Goal: Transaction & Acquisition: Obtain resource

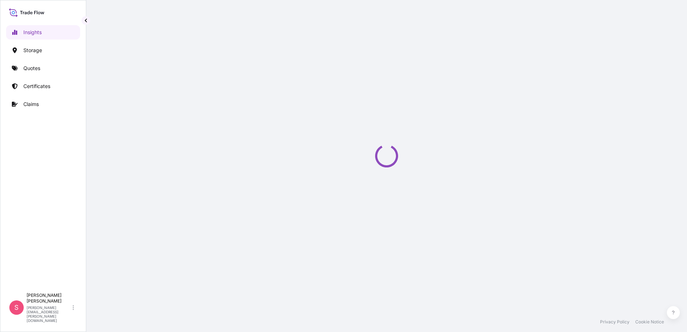
select select "2025"
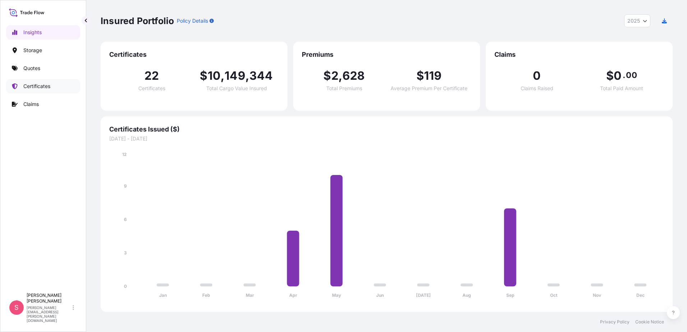
click at [25, 88] on p "Certificates" at bounding box center [36, 86] width 27 height 7
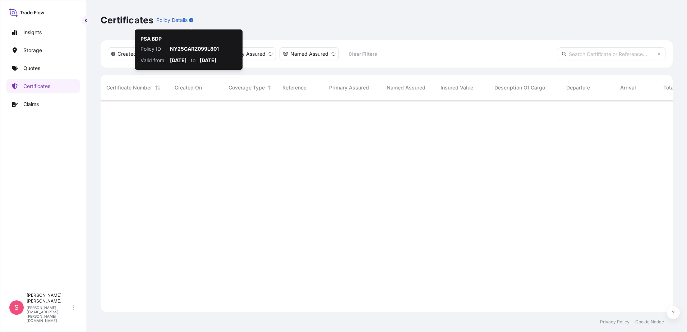
scroll to position [210, 567]
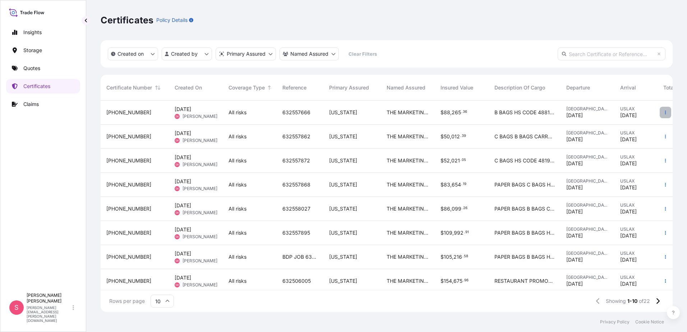
click at [663, 114] on icon "button" at bounding box center [665, 112] width 4 height 4
click at [633, 112] on p "Duplicate quote" at bounding box center [619, 113] width 37 height 7
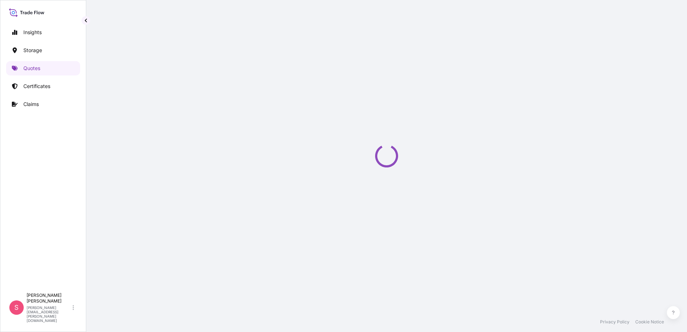
select select "Road / Inland"
select select "Air"
select select "Road / Inland"
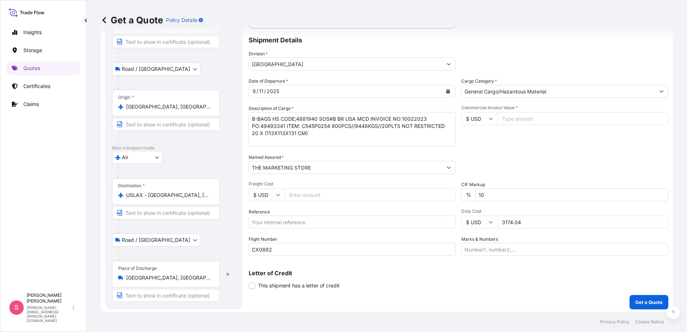
scroll to position [62, 0]
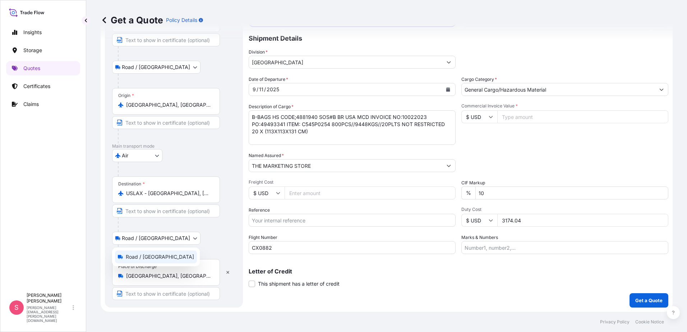
click at [161, 240] on body "Insights Storage Quotes Certificates Claims S Sharon Kozik sharon.kozik@psabdp.…" at bounding box center [343, 166] width 687 height 332
click at [230, 273] on button "button" at bounding box center [228, 273] width 16 height 12
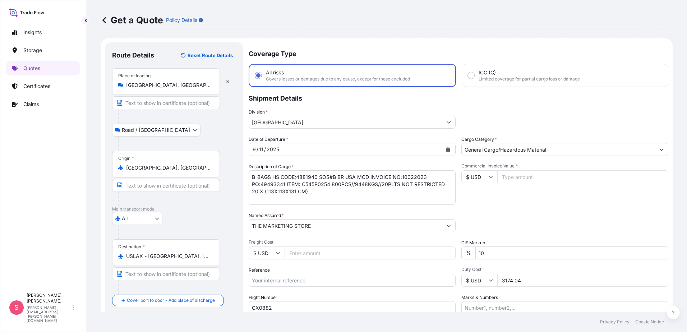
scroll to position [0, 0]
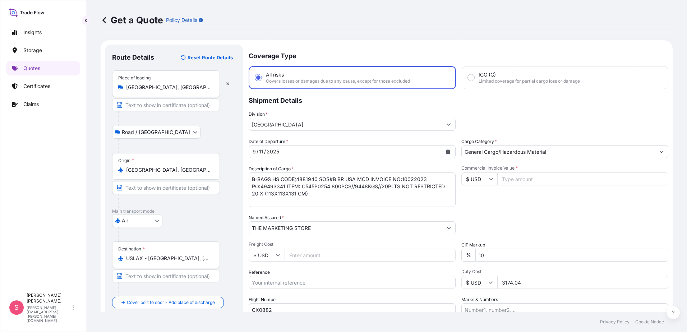
click at [447, 150] on icon "Calendar" at bounding box center [448, 152] width 4 height 4
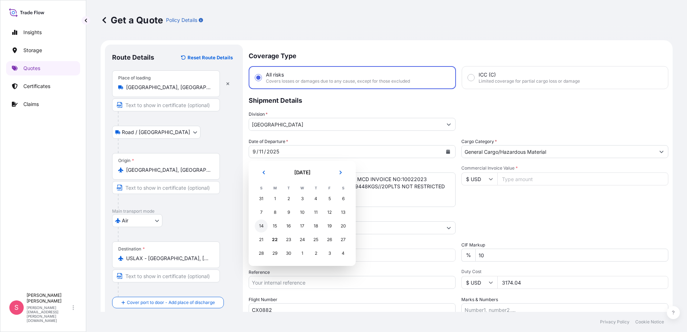
click at [259, 226] on div "14" at bounding box center [261, 226] width 13 height 13
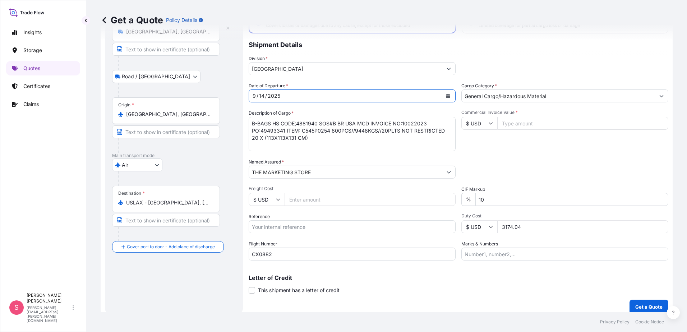
scroll to position [62, 0]
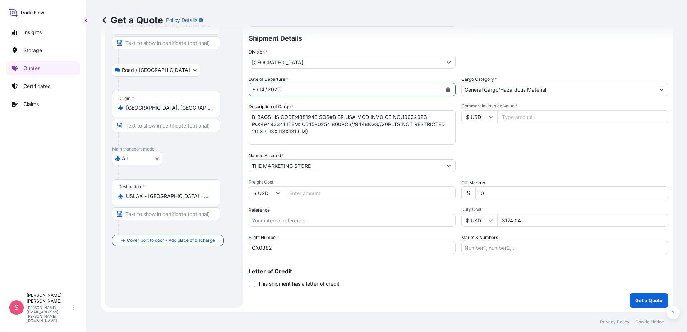
drag, startPoint x: 292, startPoint y: 250, endPoint x: 194, endPoint y: 259, distance: 98.2
click at [194, 259] on form "Route Details Reset Route Details Place of loading Ho Chi Minh City, Vietnam Ro…" at bounding box center [387, 145] width 572 height 334
type input "c"
type input "CI5116"
drag, startPoint x: 318, startPoint y: 132, endPoint x: 232, endPoint y: 114, distance: 87.9
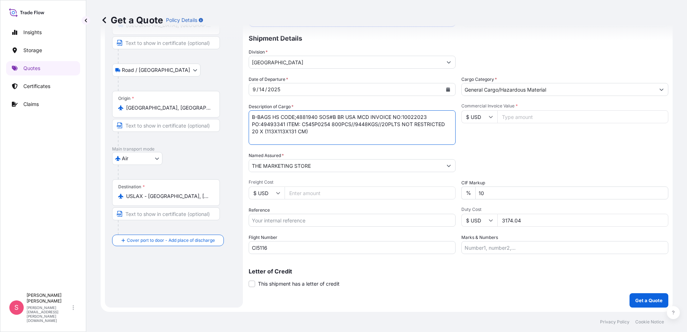
click at [232, 114] on form "Route Details Reset Route Details Place of loading Ho Chi Minh City, Vietnam Ro…" at bounding box center [387, 145] width 572 height 334
click at [317, 128] on textarea "B-BAGS HS CODE;4881940 SOS#B BR USA MCD INVOICE NO:10022023 PO:49493341 ITEM: C…" at bounding box center [352, 127] width 207 height 35
click at [405, 116] on textarea "B-BAGS HS CODE;4881940 SOS#B BR USA MCD INVOICE NO:10022023 PO:49493341 ITEM: C…" at bounding box center [352, 127] width 207 height 35
click at [270, 126] on textarea "B-BAGS HS CODE;4881940 SOS#B BR USA MCD INVOICE NO:10022023 PO:49493341 ITEM: C…" at bounding box center [352, 127] width 207 height 35
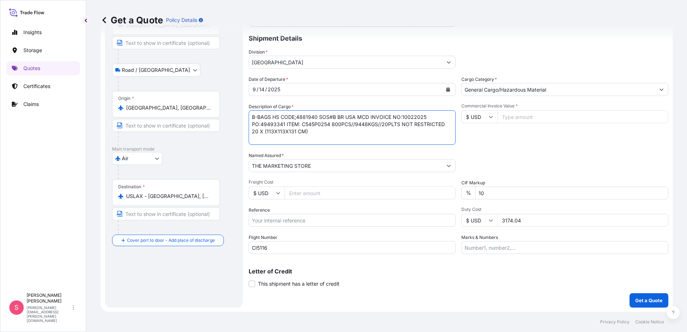
click at [270, 126] on textarea "B-BAGS HS CODE;4881940 SOS#B BR USA MCD INVOICE NO:10022023 PO:49493341 ITEM: C…" at bounding box center [352, 127] width 207 height 35
click at [334, 124] on textarea "B-BAGS HS CODE;4881940 SOS#B BR USA MCD INVOICE NO:10022023 PO:49493341 ITEM: C…" at bounding box center [352, 127] width 207 height 35
click at [362, 123] on textarea "B-BAGS HS CODE;4881940 SOS#B BR USA MCD INVOICE NO:10022023 PO:49493341 ITEM: C…" at bounding box center [352, 127] width 207 height 35
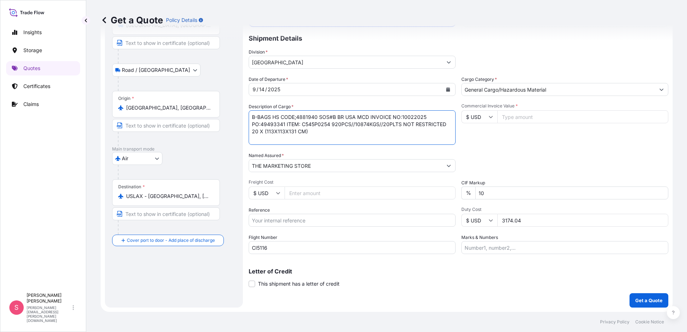
click at [388, 123] on textarea "B-BAGS HS CODE;4881940 SOS#B BR USA MCD INVOICE NO:10022023 PO:49493341 ITEM: C…" at bounding box center [352, 127] width 207 height 35
click at [254, 132] on textarea "B-BAGS HS CODE;4881940 SOS#B BR USA MCD INVOICE NO:10022023 PO:49493341 ITEM: C…" at bounding box center [352, 127] width 207 height 35
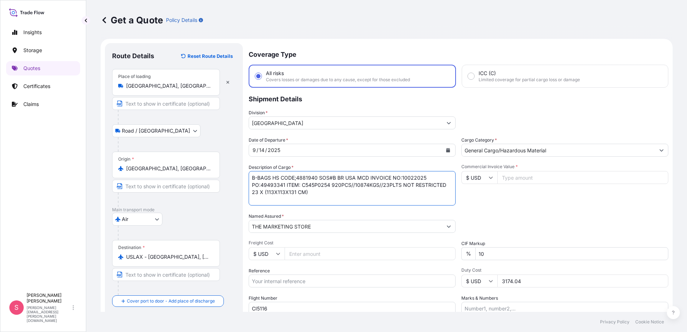
scroll to position [0, 0]
type textarea "B-BAGS HS CODE;4881940 SOS#B BR USA MCD INVOICE NO:10022025 PO:49493341 ITEM: C…"
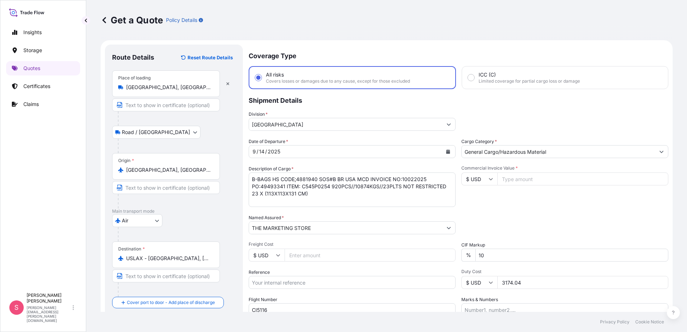
click at [307, 256] on input "Freight Cost" at bounding box center [370, 255] width 171 height 13
type input "69406.20"
click at [273, 284] on input "Reference" at bounding box center [352, 282] width 207 height 13
type input "632557664"
click at [516, 175] on input "Commercial Invoice Value *" at bounding box center [582, 179] width 171 height 13
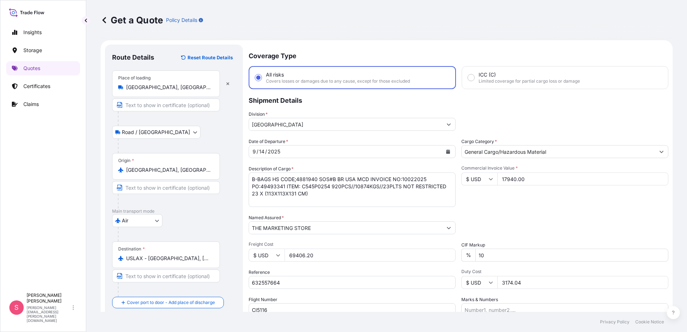
type input "17940.00"
drag, startPoint x: 523, startPoint y: 284, endPoint x: 451, endPoint y: 288, distance: 72.0
click at [451, 288] on div "Date of Departure * 9 / 14 / 2025 Cargo Category * General Cargo/Hazardous Mate…" at bounding box center [459, 227] width 420 height 178
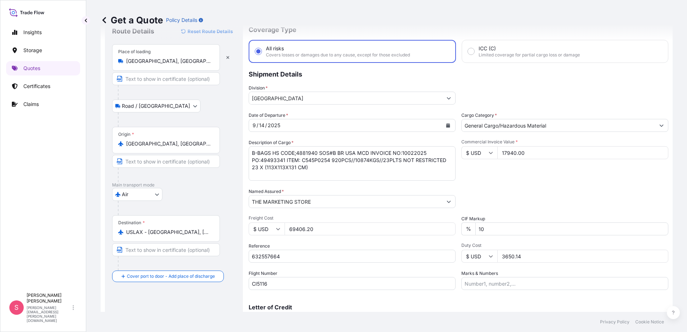
scroll to position [62, 0]
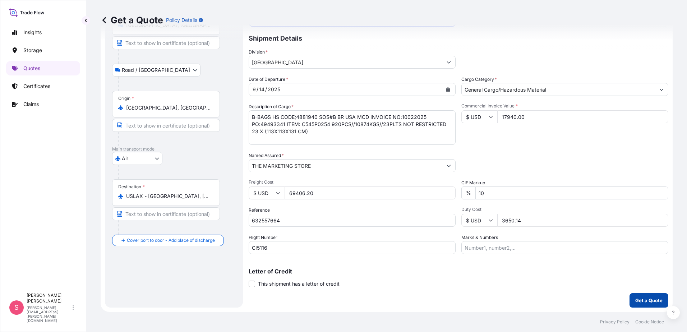
type input "3650.14"
click at [635, 299] on p "Get a Quote" at bounding box center [648, 300] width 27 height 7
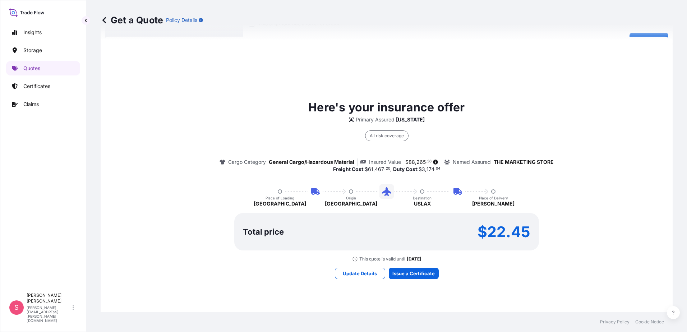
scroll to position [323, 0]
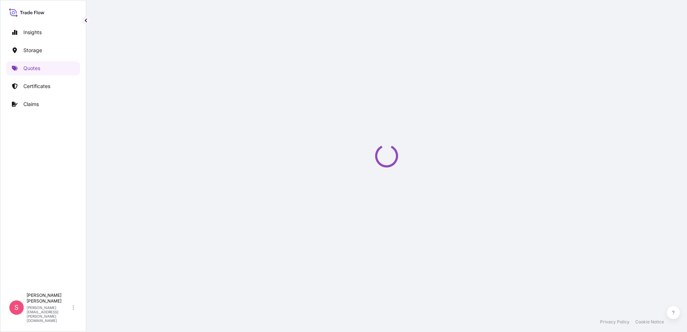
select select "Road / Inland"
select select "Air"
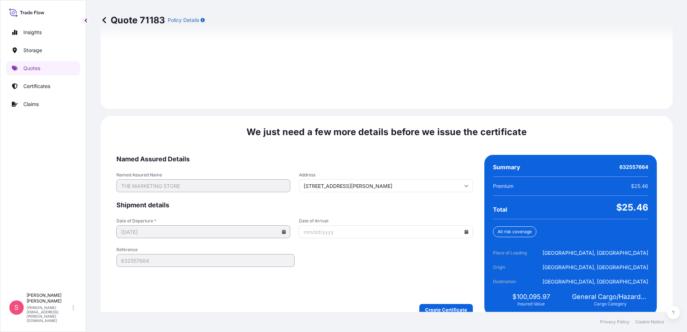
scroll to position [1037, 0]
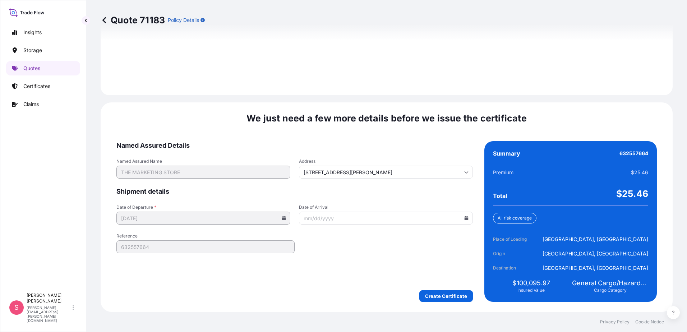
click at [465, 219] on icon at bounding box center [467, 218] width 4 height 4
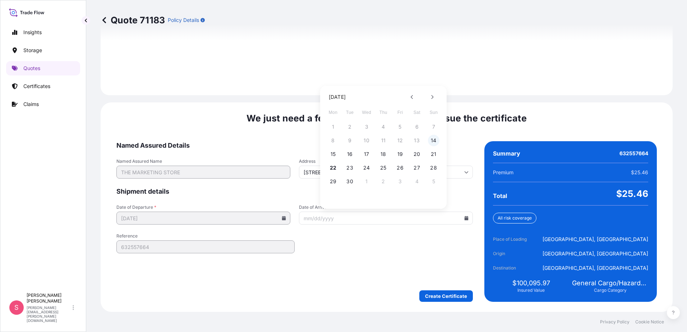
click at [432, 139] on button "14" at bounding box center [434, 141] width 12 height 12
type input "09/14/2025"
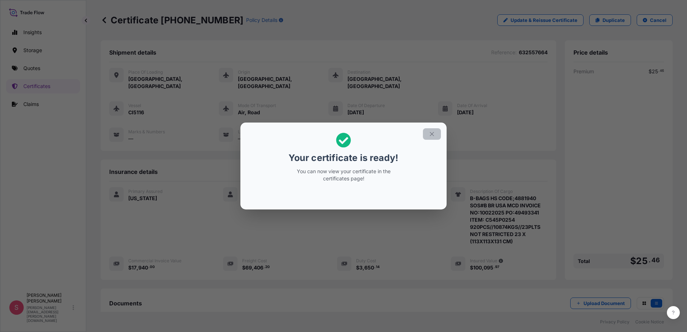
click at [431, 135] on icon "button" at bounding box center [432, 134] width 6 height 6
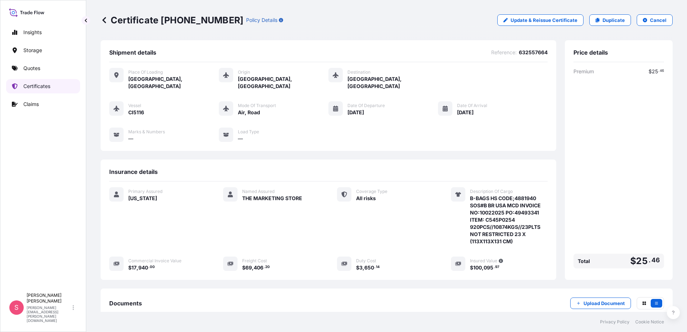
click at [33, 87] on p "Certificates" at bounding box center [36, 86] width 27 height 7
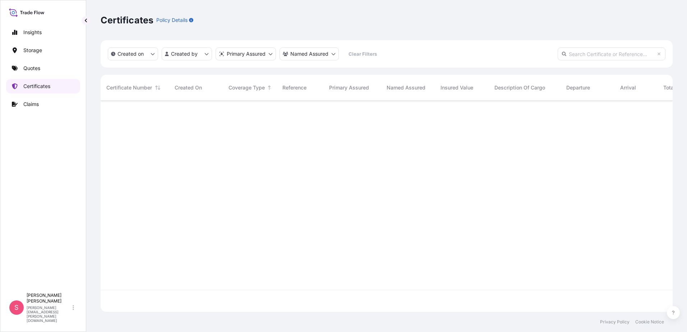
scroll to position [210, 567]
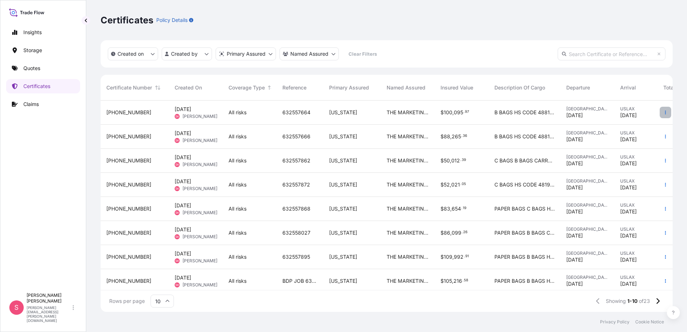
click at [660, 116] on button "button" at bounding box center [666, 113] width 12 height 12
click at [626, 130] on p "Download certificate" at bounding box center [625, 126] width 49 height 7
click at [626, 113] on p "Duplicate quote" at bounding box center [619, 113] width 37 height 7
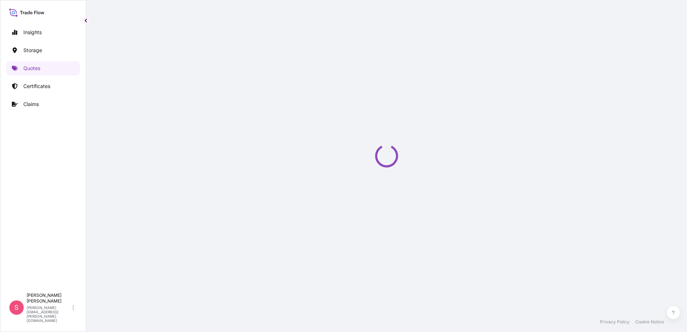
scroll to position [12, 0]
select select "Road / Inland"
select select "Air"
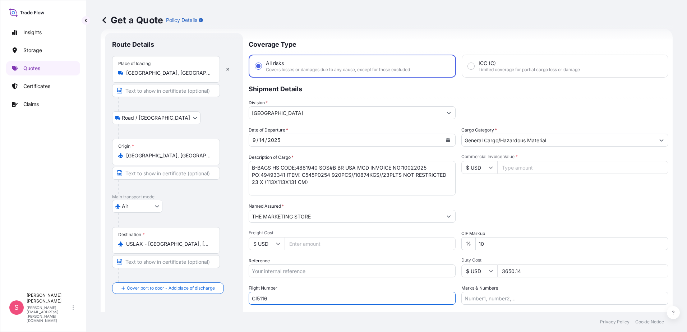
scroll to position [49, 0]
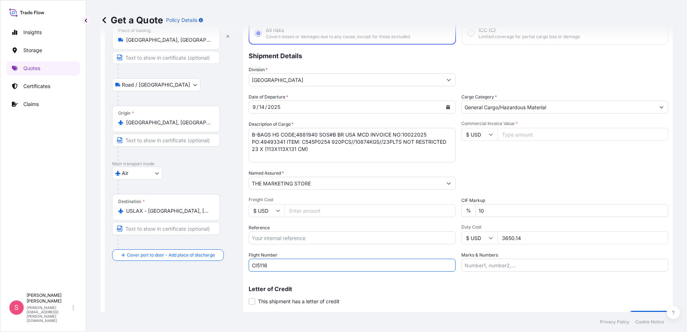
click at [229, 308] on form "Route Details Place of loading Ho Chi Minh City, Vietnam Road / Inland Road / I…" at bounding box center [387, 163] width 572 height 334
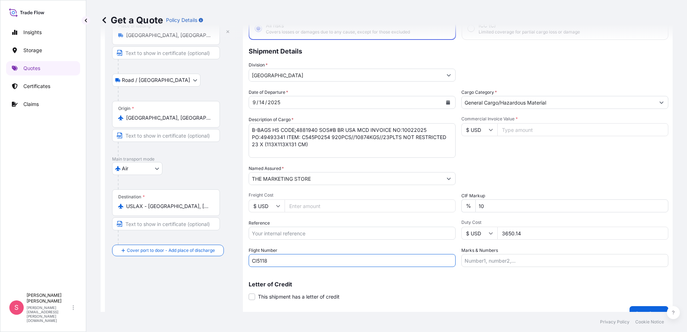
type input "CI5118"
click at [446, 100] on icon "Calendar" at bounding box center [448, 102] width 4 height 4
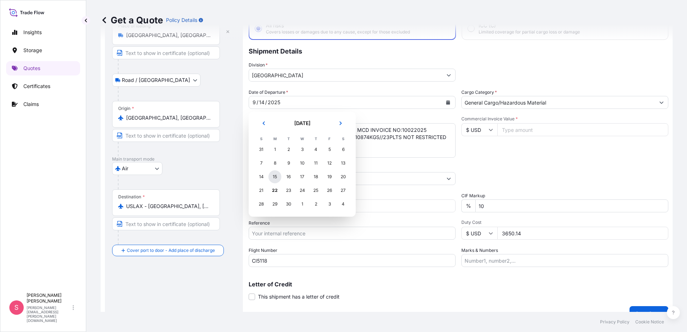
click at [274, 179] on div "15" at bounding box center [274, 176] width 13 height 13
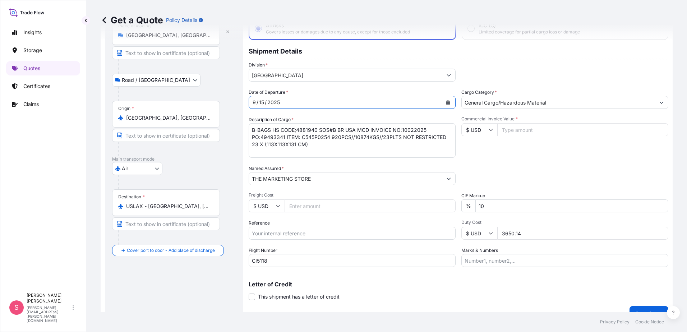
click at [284, 233] on input "Reference" at bounding box center [352, 233] width 207 height 13
paste input "632557877"
type input "632557877"
click at [298, 208] on input "Freight Cost" at bounding box center [370, 205] width 171 height 13
type input "7"
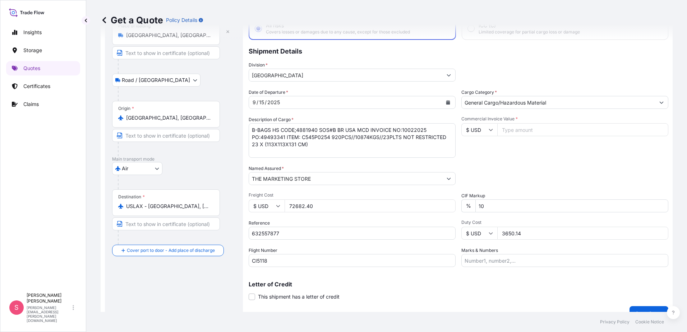
type input "72682.40"
drag, startPoint x: 525, startPoint y: 233, endPoint x: 440, endPoint y: 252, distance: 87.6
click at [440, 252] on div "Date of Departure * 9 / 15 / 2025 Cargo Category * General Cargo/Hazardous Mate…" at bounding box center [459, 178] width 420 height 178
type input "3792.57"
click at [519, 130] on input "Commercial Invoice Value *" at bounding box center [582, 129] width 171 height 13
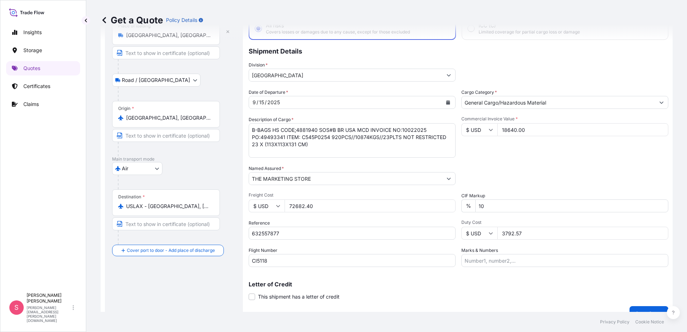
type input "18640.00"
click at [322, 149] on textarea "B-BAGS HS CODE;4881940 SOS#B BR USA MCD INVOICE NO:10022025 PO:49493341 ITEM: C…" at bounding box center [352, 140] width 207 height 35
drag, startPoint x: 315, startPoint y: 145, endPoint x: 219, endPoint y: 125, distance: 98.0
click at [219, 125] on form "Route Details Place of loading Ho Chi Minh City, Vietnam Road / Inland Road / I…" at bounding box center [387, 158] width 572 height 334
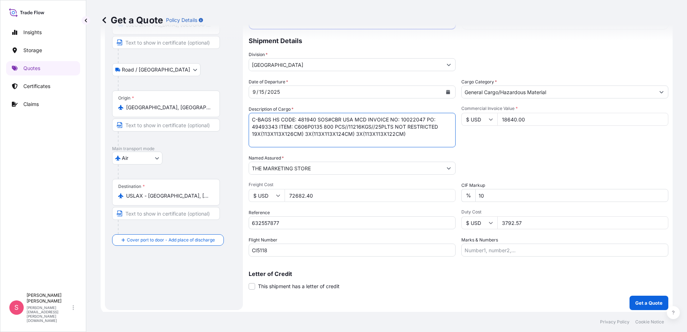
scroll to position [62, 0]
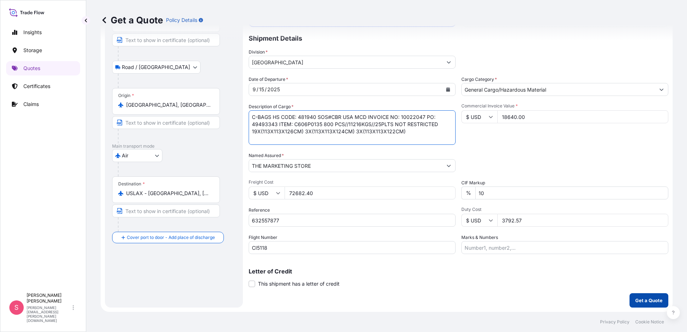
type textarea "C-BAGS HS CODE: 481940 SOS#CBR USA MCD INVOICE NO: 10022047 PO: 49493343 ITEM: …"
click at [650, 301] on p "Get a Quote" at bounding box center [648, 300] width 27 height 7
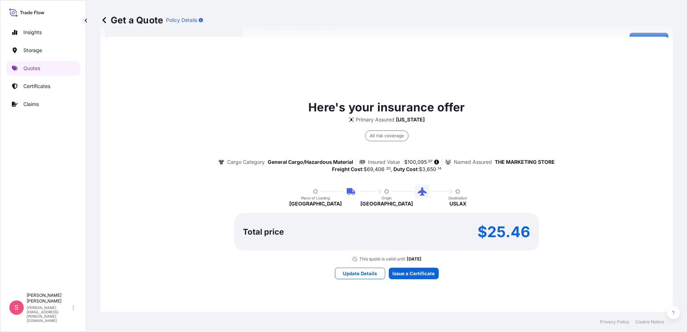
scroll to position [323, 0]
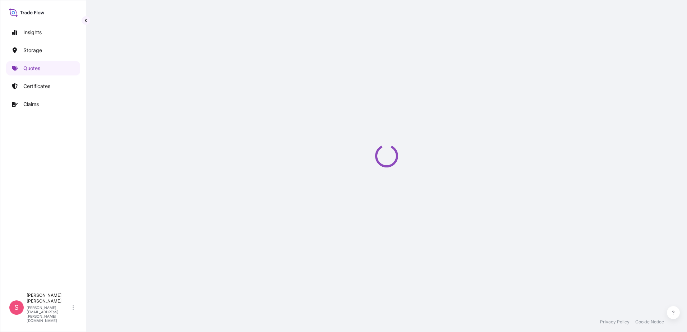
select select "Road / Inland"
select select "Air"
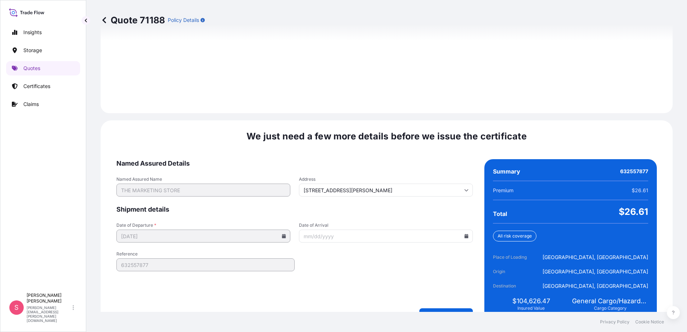
scroll to position [1037, 0]
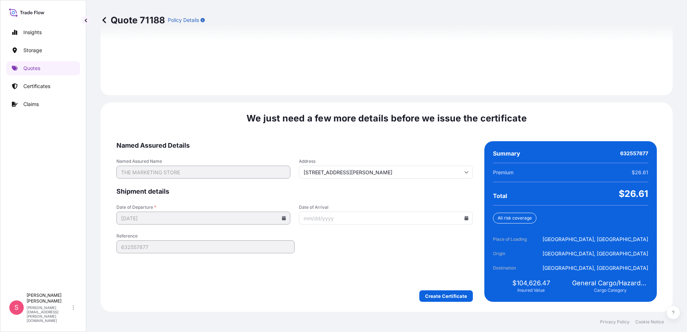
click at [465, 219] on icon at bounding box center [467, 218] width 4 height 4
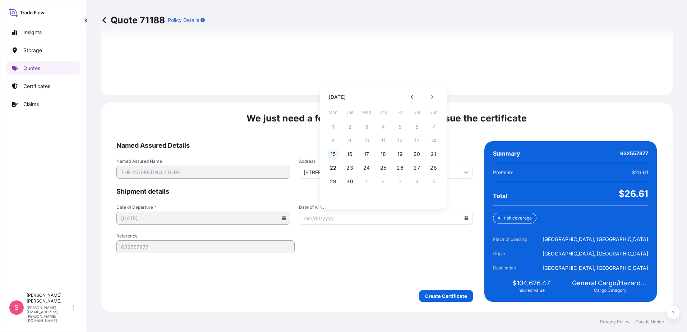
click at [334, 154] on button "15" at bounding box center [333, 154] width 12 height 12
type input "09/15/2025"
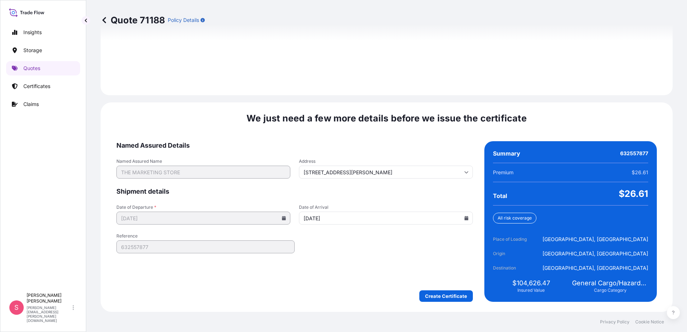
click at [379, 249] on form "Named Assured Details Named Assured Name THE MARKETING STORE Address 345 N Morg…" at bounding box center [294, 221] width 357 height 161
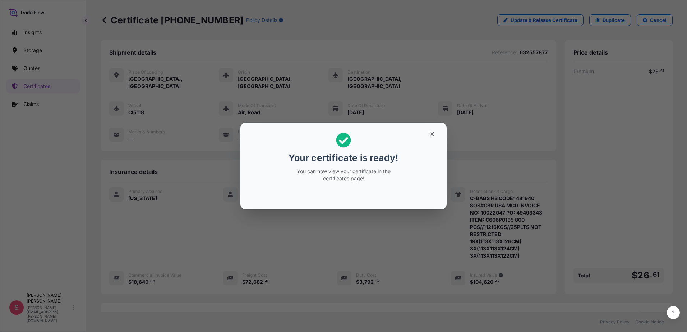
click at [40, 85] on div "Your certificate is ready! You can now view your certificate in the certificate…" at bounding box center [343, 166] width 687 height 332
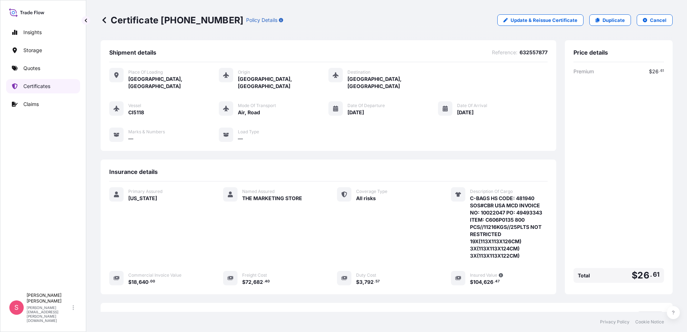
click at [43, 85] on p "Certificates" at bounding box center [36, 86] width 27 height 7
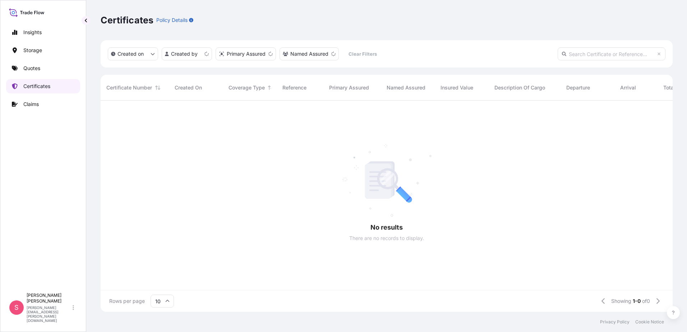
scroll to position [210, 567]
click at [43, 86] on p "Certificates" at bounding box center [36, 86] width 27 height 7
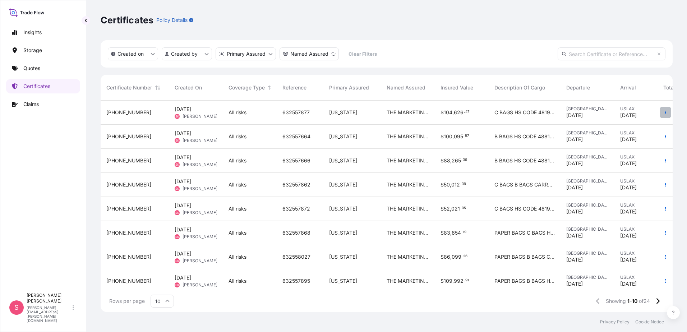
click at [665, 114] on icon "button" at bounding box center [665, 113] width 1 height 4
click at [194, 115] on span "Sharon Kozik" at bounding box center [200, 117] width 35 height 6
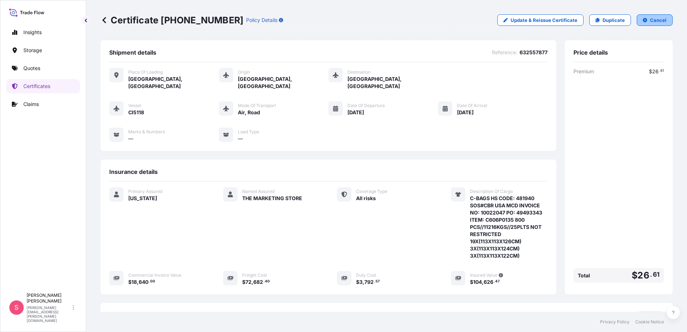
click at [643, 19] on button "Cancel" at bounding box center [655, 20] width 36 height 12
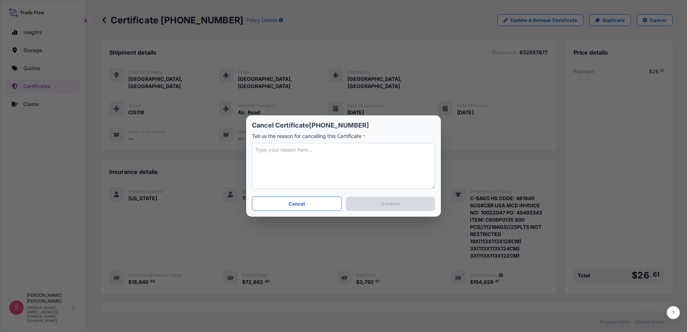
click at [314, 149] on textarea at bounding box center [343, 166] width 183 height 46
type textarea "c"
type textarea "f"
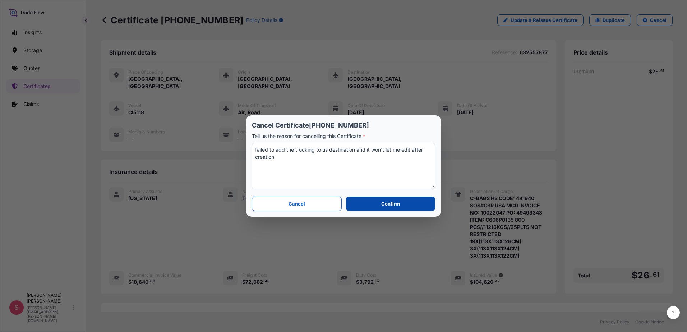
type textarea "failed to add the trucking to us destination and it won't let me edit after cre…"
click at [386, 204] on p "Confirm" at bounding box center [390, 203] width 19 height 7
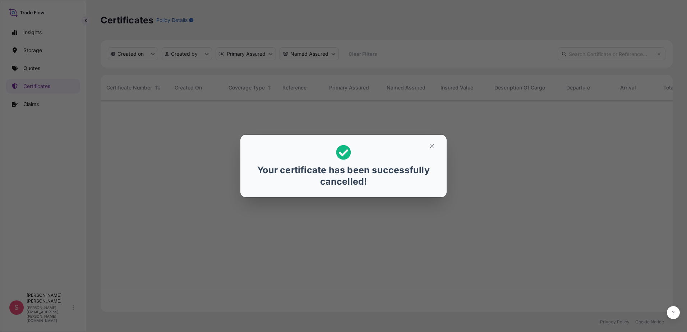
scroll to position [210, 567]
click at [431, 149] on icon "button" at bounding box center [432, 146] width 6 height 6
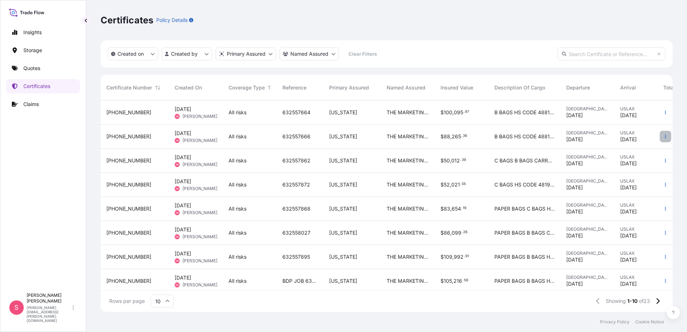
click at [663, 137] on icon "button" at bounding box center [665, 136] width 4 height 4
click at [620, 141] on p "Duplicate quote" at bounding box center [619, 137] width 37 height 7
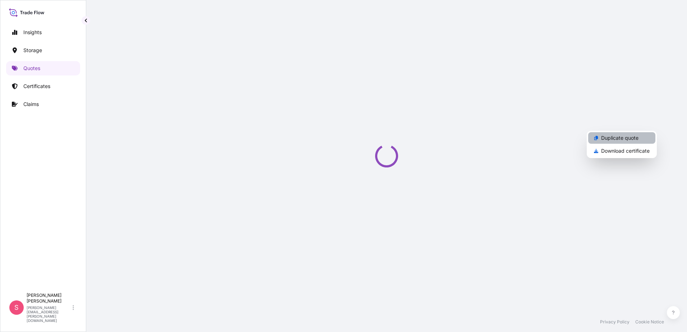
scroll to position [12, 0]
select select "Road / Inland"
select select "Air"
select select "Road / Inland"
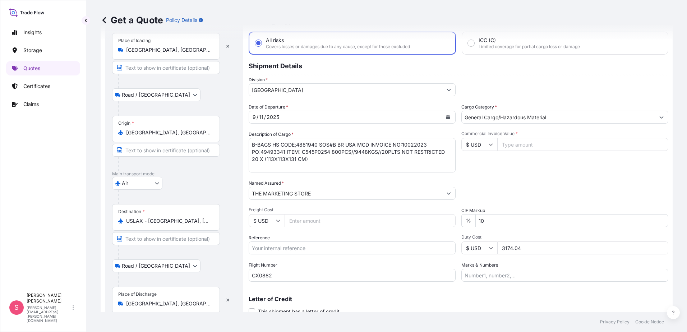
scroll to position [0, 0]
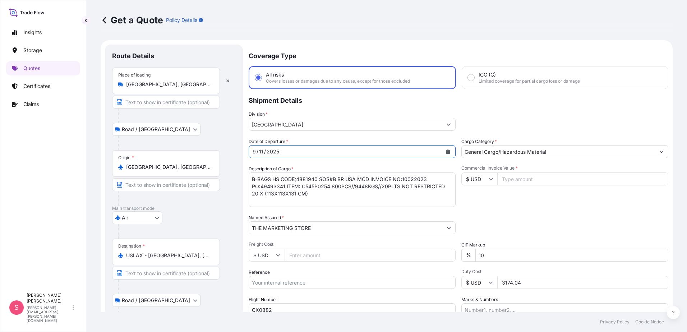
click at [446, 153] on icon "Calendar" at bounding box center [448, 152] width 4 height 4
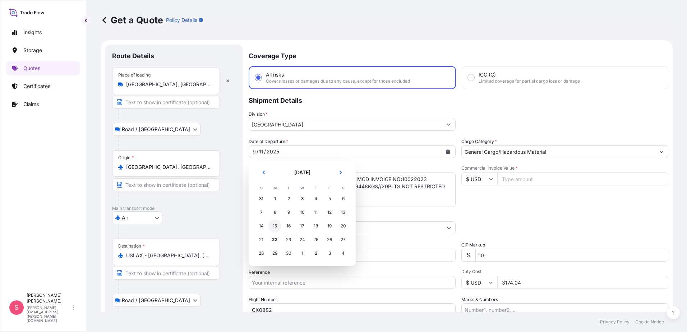
click at [272, 229] on div "15" at bounding box center [274, 226] width 13 height 13
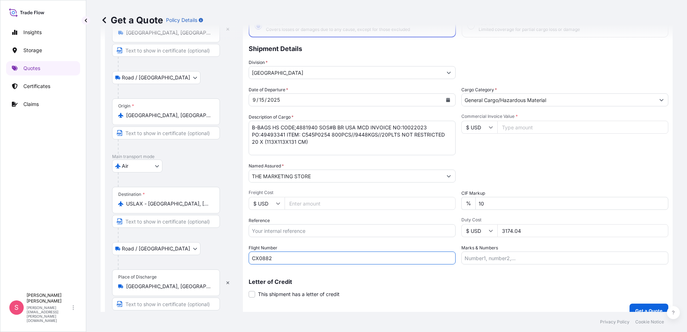
scroll to position [62, 0]
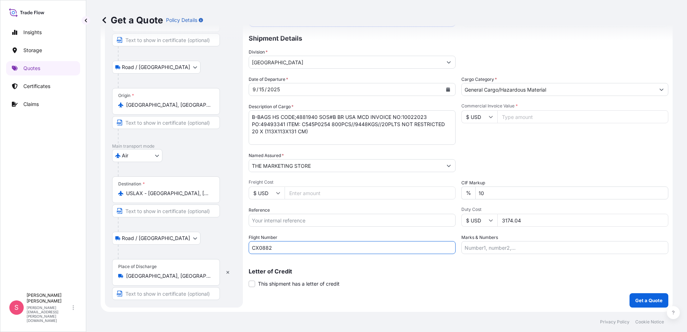
drag, startPoint x: 251, startPoint y: 314, endPoint x: 240, endPoint y: 314, distance: 11.1
click at [240, 314] on div "Get a Quote Policy Details Route Details Place of loading Ho Chi Minh City, Vie…" at bounding box center [386, 166] width 601 height 332
type input "c"
type input "CI5118"
click at [327, 191] on input "Freight Cost" at bounding box center [370, 193] width 171 height 13
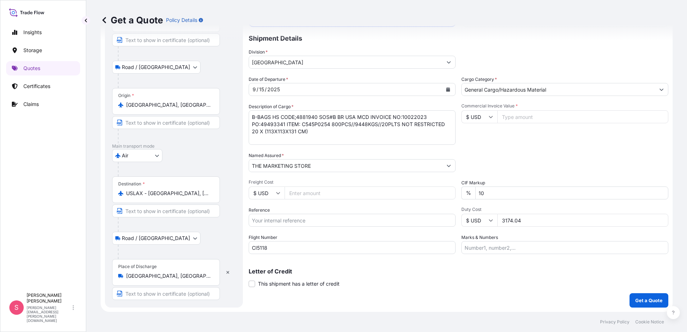
click at [305, 196] on input "Freight Cost" at bounding box center [370, 193] width 171 height 13
type input "72682.40"
click at [289, 221] on input "Reference" at bounding box center [352, 220] width 207 height 13
paste input "632557877"
type input "632557877"
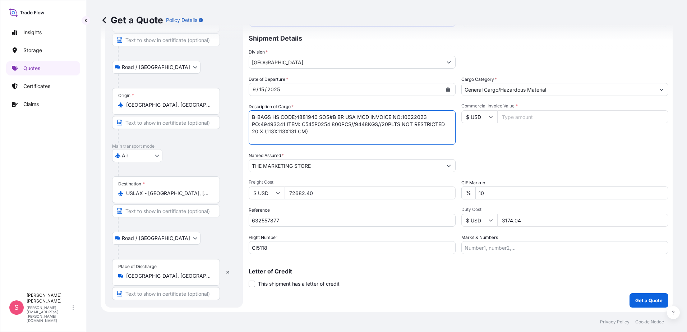
drag, startPoint x: 275, startPoint y: 128, endPoint x: 177, endPoint y: 100, distance: 102.0
click at [177, 100] on form "Route Details Place of loading Ho Chi Minh City, Vietnam Road / Inland Road / I…" at bounding box center [387, 145] width 572 height 334
type textarea "C-BAGS HS CODE:481940 SOS#C BR USA MCD INVOICE NO:10022047 PO:49493343 ITEM: C6…"
drag, startPoint x: 524, startPoint y: 219, endPoint x: 435, endPoint y: 230, distance: 90.3
click at [435, 231] on div "Date of Departure * 9 / 15 / 2025 Cargo Category * General Cargo/Hazardous Mate…" at bounding box center [459, 165] width 420 height 178
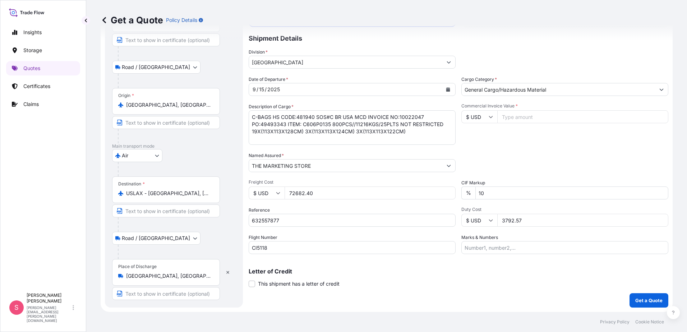
type input "3792.57"
click at [524, 119] on input "Commercial Invoice Value *" at bounding box center [582, 116] width 171 height 13
type input "18640.00"
click at [642, 297] on p "Get a Quote" at bounding box center [648, 300] width 27 height 7
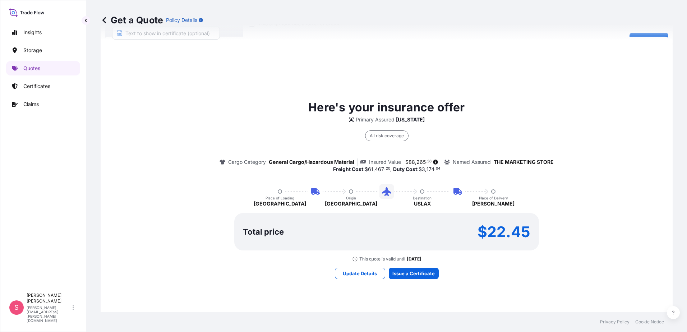
scroll to position [323, 0]
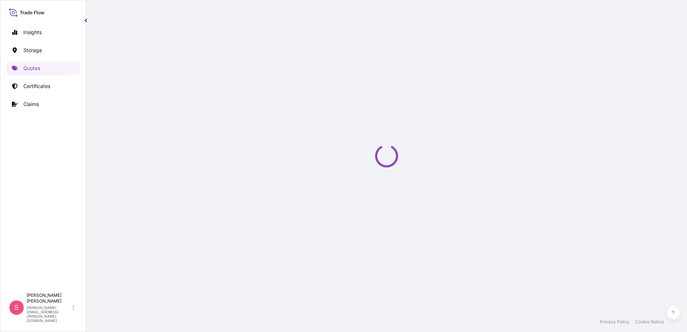
select select "Road / Inland"
select select "Air"
select select "Road / Inland"
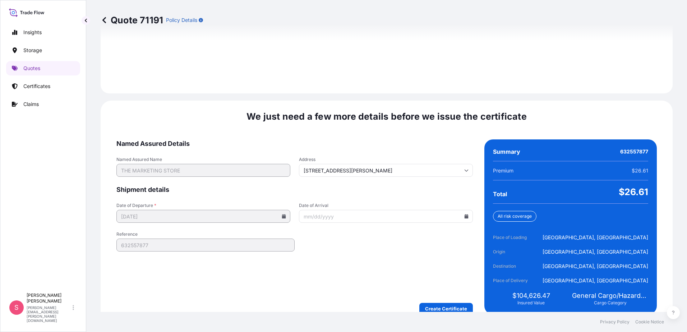
scroll to position [1066, 0]
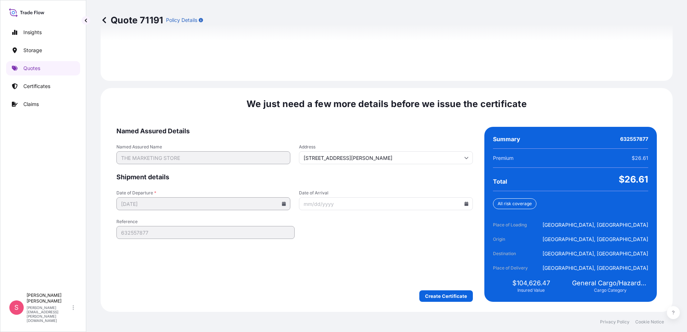
click at [466, 206] on input "Date of Arrival" at bounding box center [386, 203] width 174 height 13
click at [465, 204] on icon at bounding box center [467, 204] width 4 height 4
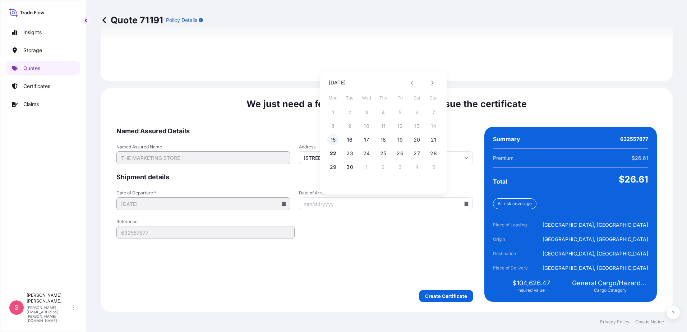
click at [331, 141] on button "15" at bounding box center [333, 140] width 12 height 12
type input "09/15/2025"
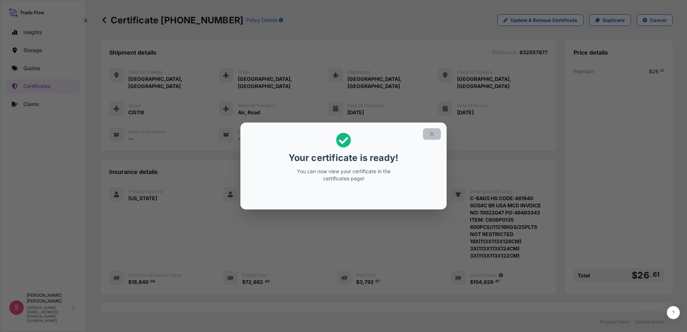
click at [432, 134] on icon "button" at bounding box center [432, 134] width 6 height 6
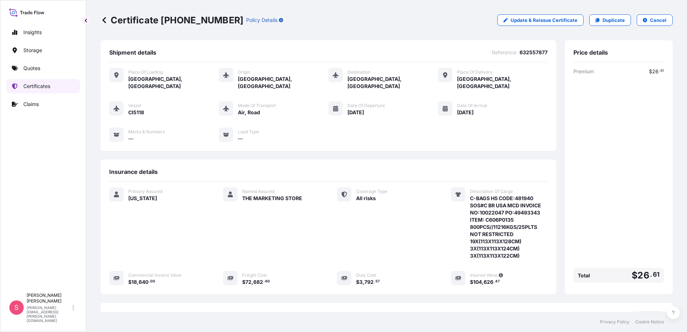
click at [31, 90] on link "Certificates" at bounding box center [43, 86] width 74 height 14
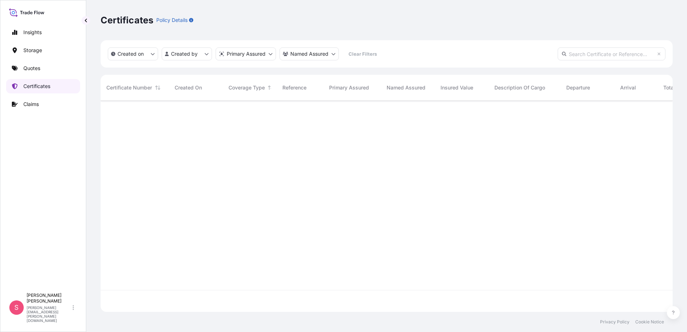
scroll to position [210, 567]
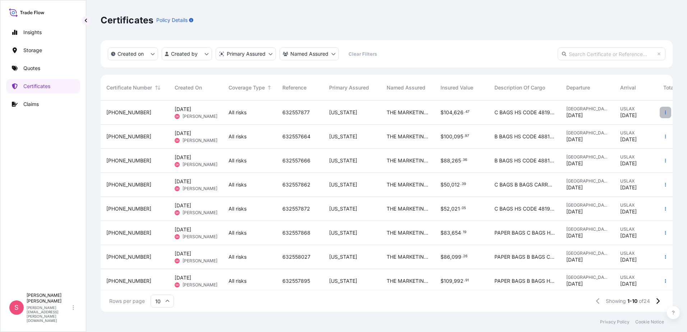
click at [663, 110] on button "button" at bounding box center [666, 113] width 12 height 12
click at [631, 130] on p "Download certificate" at bounding box center [625, 126] width 49 height 7
click at [663, 112] on icon "button" at bounding box center [665, 112] width 4 height 4
click at [192, 114] on span "Sharon Kozik" at bounding box center [200, 117] width 35 height 6
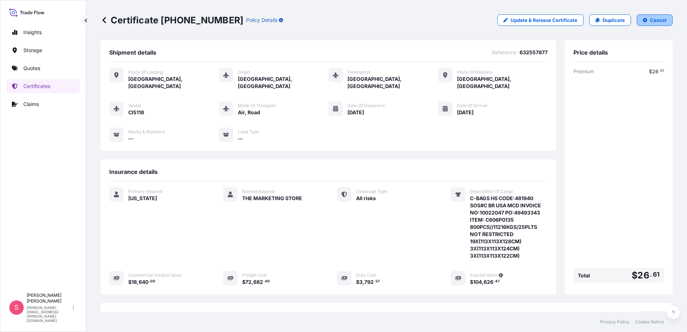
click at [650, 23] on p "Cancel" at bounding box center [658, 20] width 17 height 7
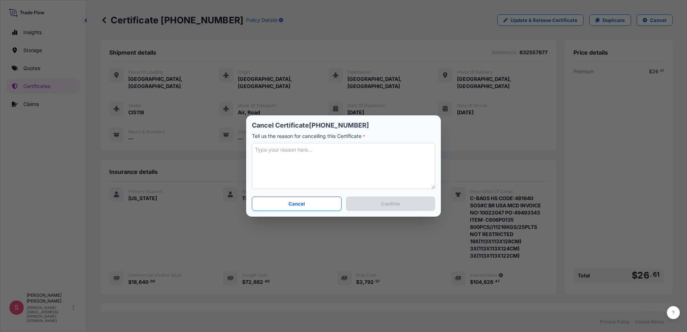
click at [325, 166] on textarea at bounding box center [343, 166] width 183 height 46
type textarea "e"
type textarea "MY APOLOGIES ERROR MADE"
click at [392, 203] on p "Confirm" at bounding box center [390, 203] width 19 height 7
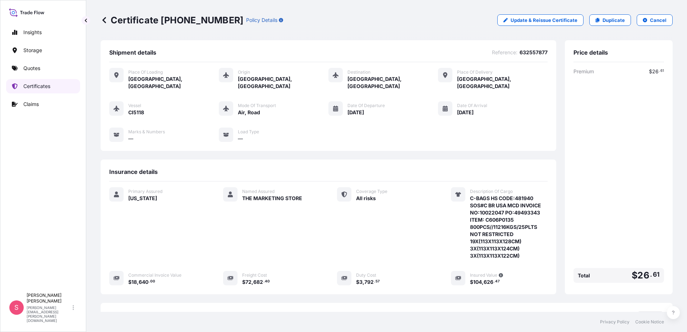
click at [31, 89] on p "Certificates" at bounding box center [36, 86] width 27 height 7
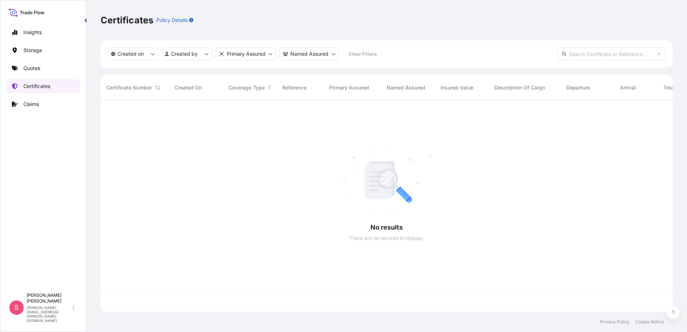
scroll to position [210, 567]
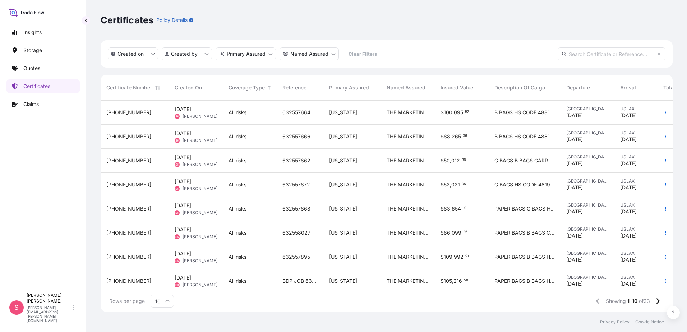
click at [193, 115] on span "Sharon Kozik" at bounding box center [200, 117] width 35 height 6
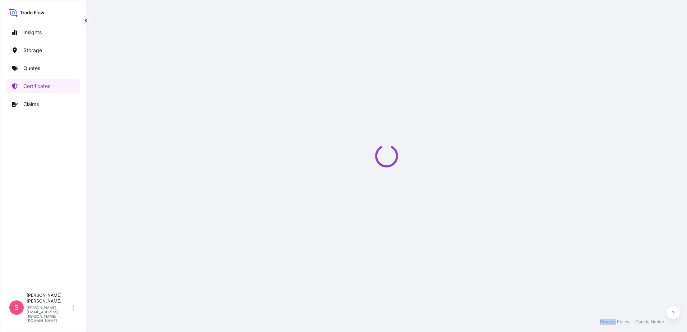
click at [193, 115] on div "Loading" at bounding box center [387, 156] width 572 height 312
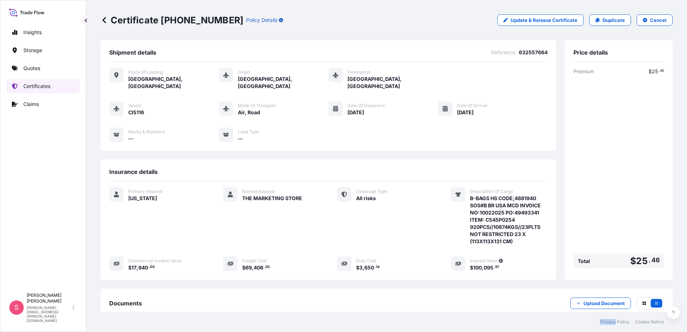
click at [24, 85] on p "Certificates" at bounding box center [36, 86] width 27 height 7
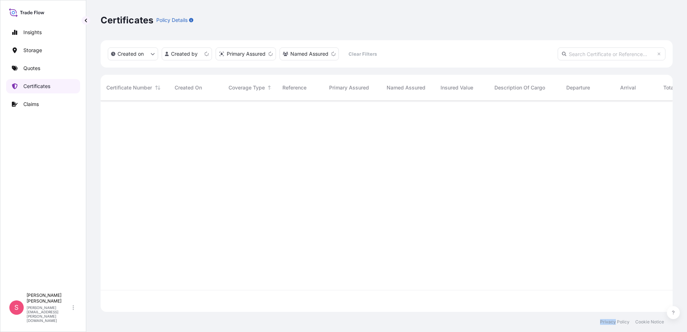
scroll to position [210, 567]
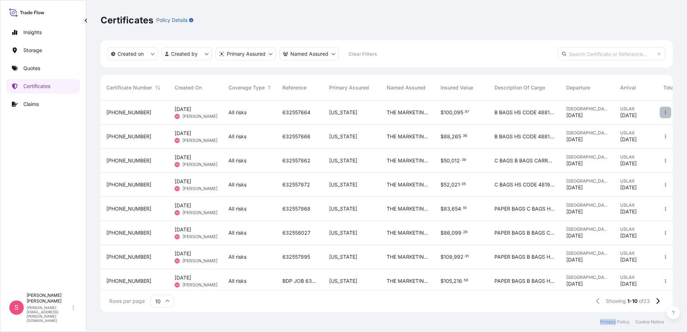
click at [663, 111] on icon "button" at bounding box center [665, 112] width 4 height 4
click at [642, 118] on link "Duplicate quote" at bounding box center [621, 114] width 67 height 12
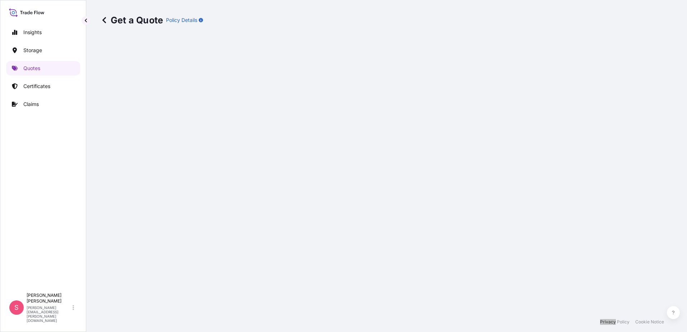
select select "Road / Inland"
select select "Air"
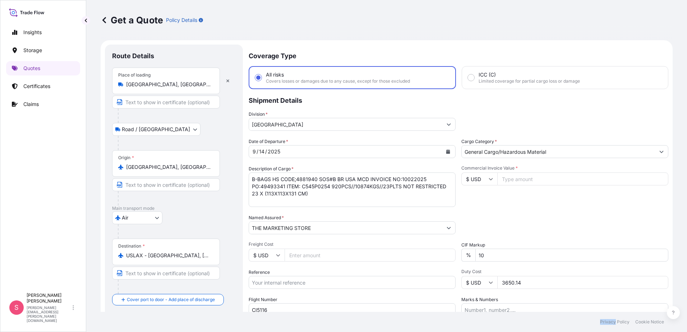
scroll to position [12, 0]
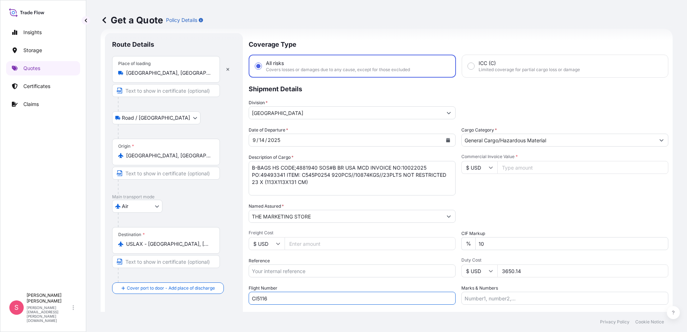
drag, startPoint x: 284, startPoint y: 298, endPoint x: 229, endPoint y: 294, distance: 54.4
click at [229, 294] on form "Route Details Place of loading Ho Chi Minh City, Vietnam Road / Inland Road / I…" at bounding box center [387, 196] width 572 height 334
type input "c"
type input "CI5118"
click at [298, 244] on input "Freight Cost" at bounding box center [370, 243] width 171 height 13
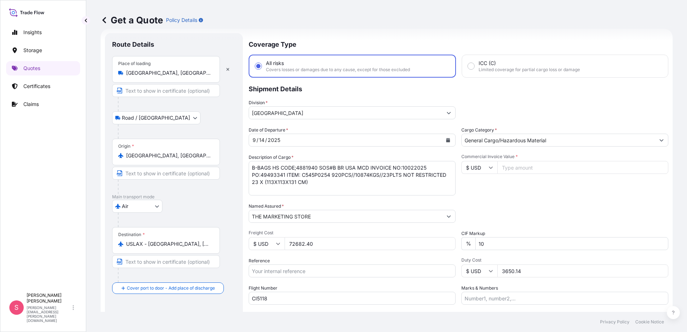
type input "72682.40"
click at [271, 272] on input "Reference" at bounding box center [352, 271] width 207 height 13
paste input "632557877"
type input "632557877"
drag, startPoint x: 521, startPoint y: 271, endPoint x: 478, endPoint y: 280, distance: 43.7
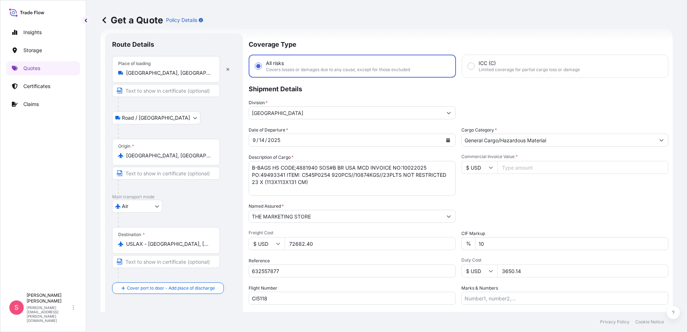
click at [478, 280] on div "Date of Departure * 9 / 14 / 2025 Cargo Category * General Cargo/Hazardous Mate…" at bounding box center [459, 216] width 420 height 178
type input "3792.57"
click at [448, 141] on button "Calendar" at bounding box center [448, 140] width 12 height 12
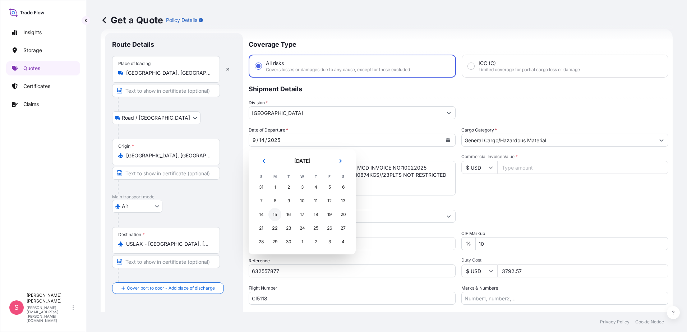
click at [271, 218] on div "15" at bounding box center [274, 214] width 13 height 13
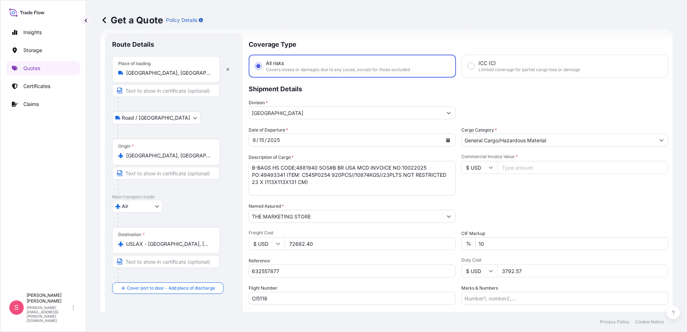
click at [515, 169] on input "Commercial Invoice Value *" at bounding box center [582, 167] width 171 height 13
type input "18640.00"
drag, startPoint x: 314, startPoint y: 183, endPoint x: 227, endPoint y: 163, distance: 90.0
click at [227, 163] on form "Route Details Place of loading Ho Chi Minh City, Vietnam Road / Inland Road / I…" at bounding box center [387, 196] width 572 height 334
type textarea "C-BAGS HS CODE:481940 SOS#C BR USA MCD INVOICE NO: 10022047 PO:4943343 ITEM: C6…"
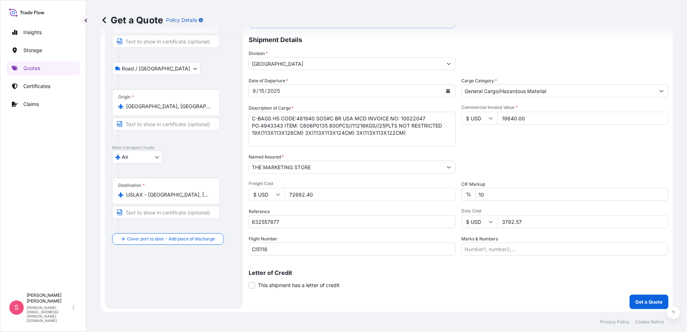
scroll to position [62, 0]
click at [638, 298] on p "Get a Quote" at bounding box center [648, 300] width 27 height 7
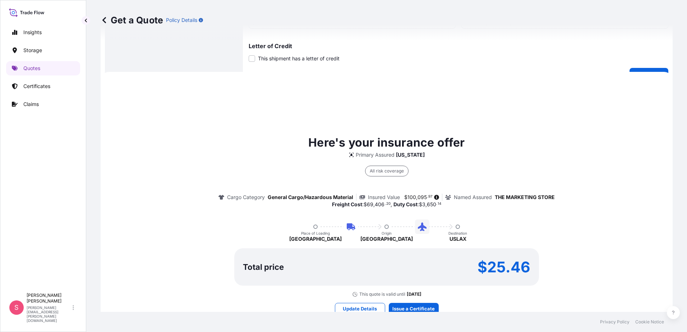
scroll to position [323, 0]
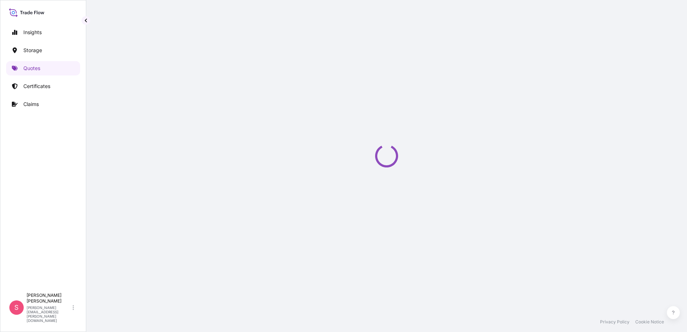
select select "Road / Inland"
select select "Air"
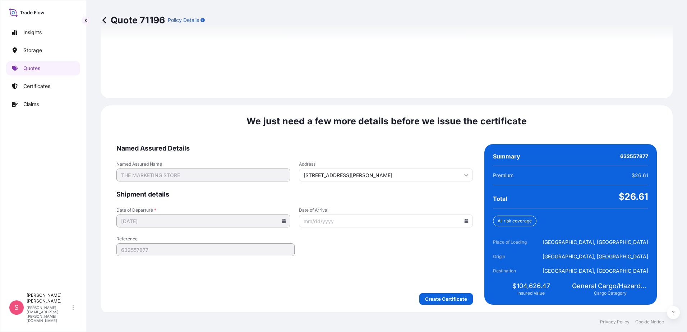
scroll to position [1037, 0]
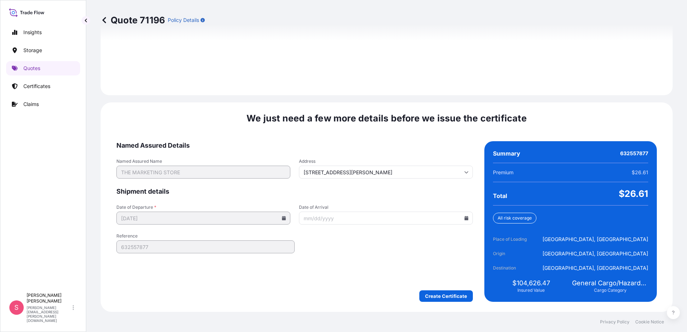
click at [464, 217] on icon at bounding box center [466, 218] width 4 height 4
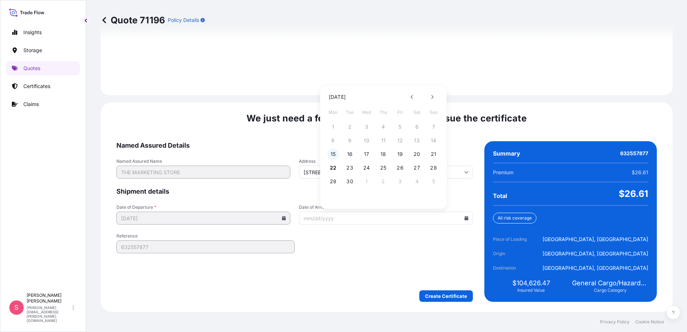
click at [334, 156] on button "15" at bounding box center [333, 154] width 12 height 12
type input "09/15/2025"
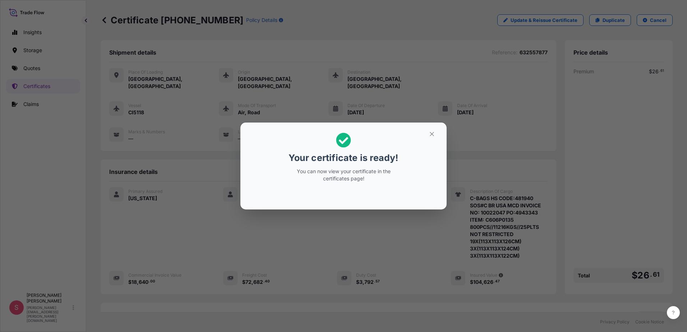
click at [30, 89] on div "Your certificate is ready! You can now view your certificate in the certificate…" at bounding box center [343, 166] width 687 height 332
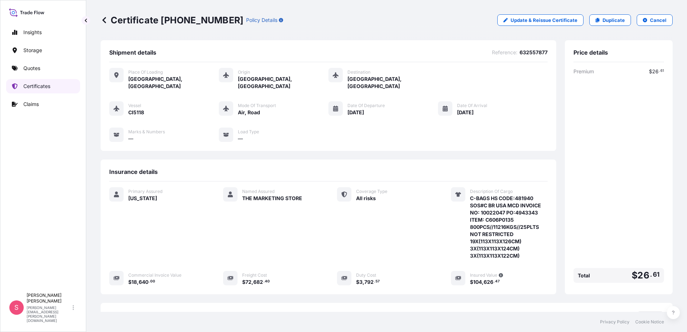
click at [30, 89] on p "Certificates" at bounding box center [36, 86] width 27 height 7
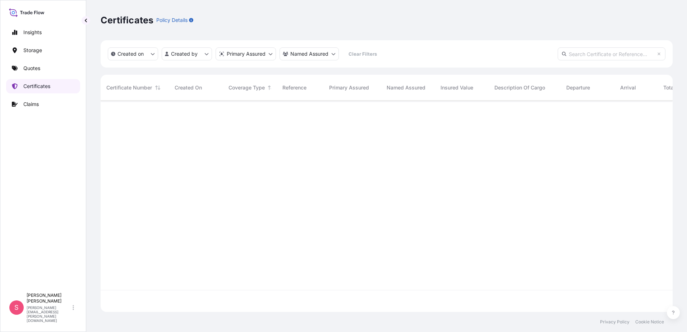
click at [30, 89] on p "Certificates" at bounding box center [36, 86] width 27 height 7
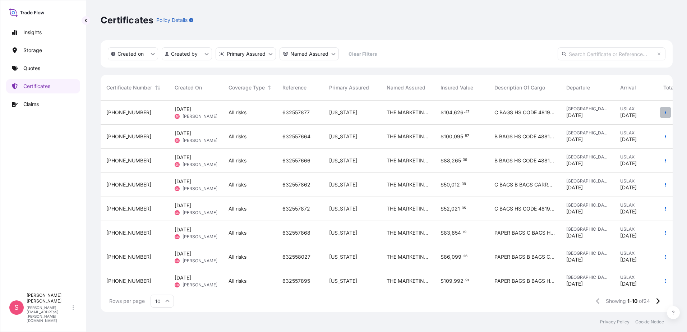
click at [663, 114] on icon "button" at bounding box center [665, 112] width 4 height 4
click at [633, 123] on link "Download certificate" at bounding box center [621, 127] width 67 height 12
click at [629, 114] on p "Duplicate quote" at bounding box center [619, 113] width 37 height 7
select select "Road / Inland"
select select "Air"
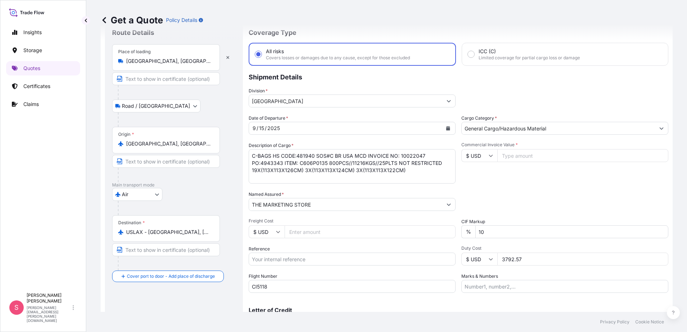
scroll to position [36, 0]
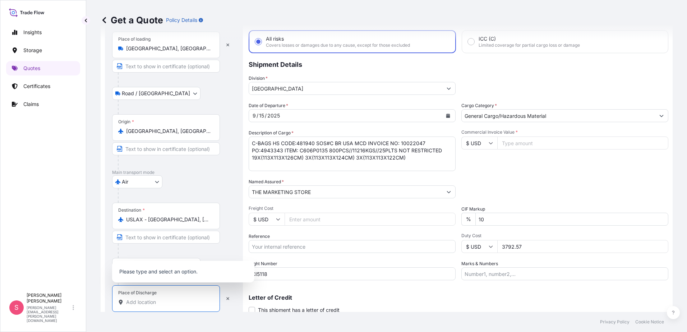
click at [142, 301] on input "Place of Discharge" at bounding box center [168, 302] width 85 height 7
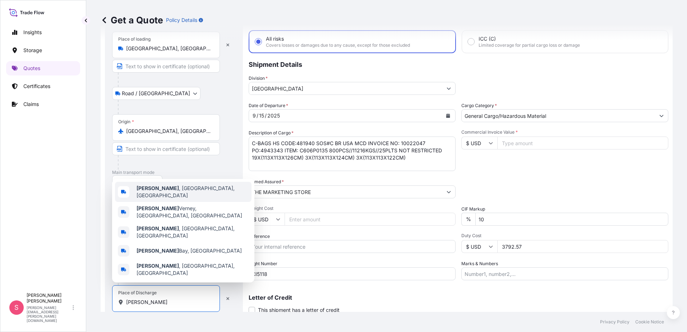
click at [157, 191] on b "Compton" at bounding box center [158, 188] width 42 height 6
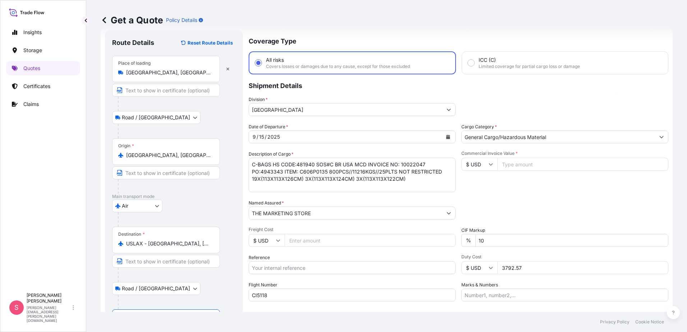
scroll to position [0, 0]
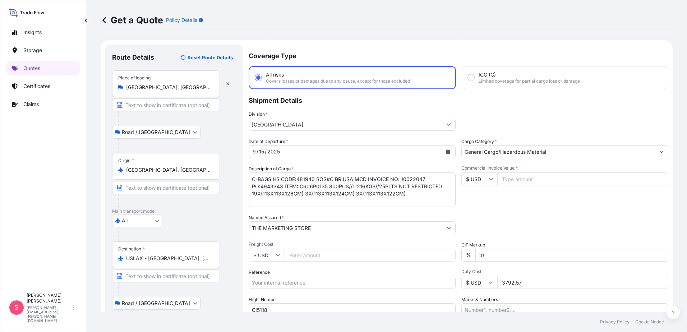
type input "Compton, CA, USA"
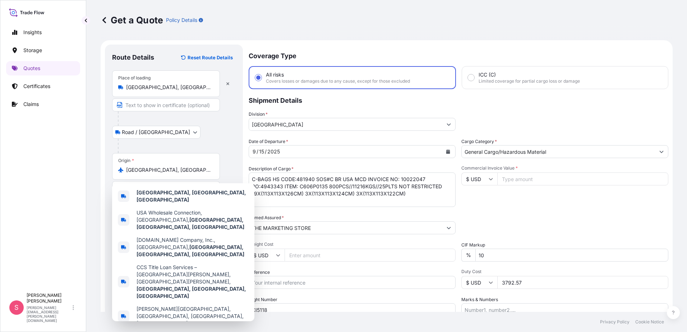
click at [354, 235] on div "Date of Departure * 9 / 15 / 2025 Cargo Category * General Cargo/Hazardous Mate…" at bounding box center [459, 227] width 420 height 178
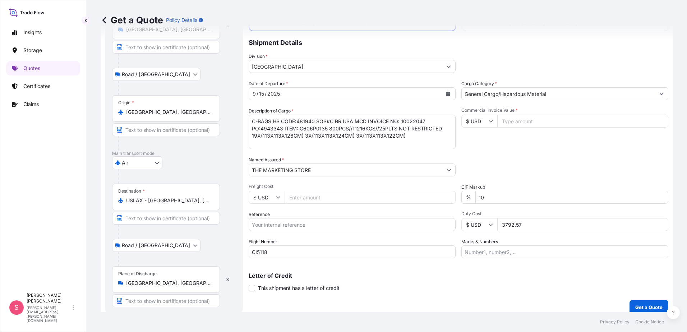
scroll to position [65, 0]
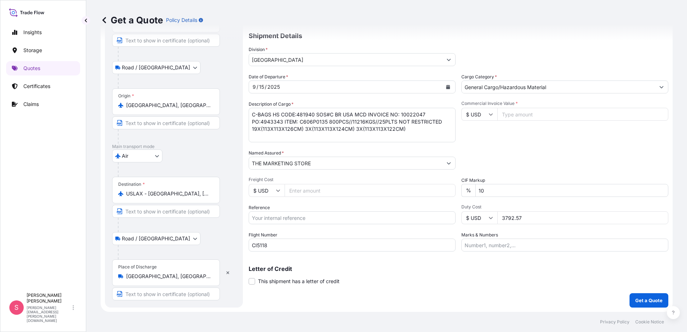
click at [280, 216] on input "Reference" at bounding box center [352, 217] width 207 height 13
paste input "632557868"
type input "632557868"
drag, startPoint x: 259, startPoint y: 249, endPoint x: 215, endPoint y: 253, distance: 44.3
click at [215, 252] on form "Route Details Reset Route Details Place of loading Ho Chi Minh City, Vietnam Ro…" at bounding box center [387, 144] width 572 height 336
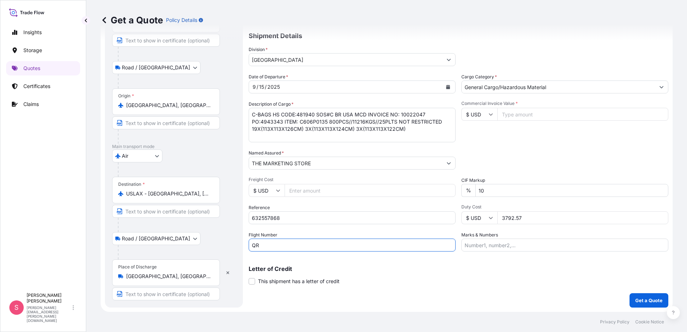
type input "QR0739"
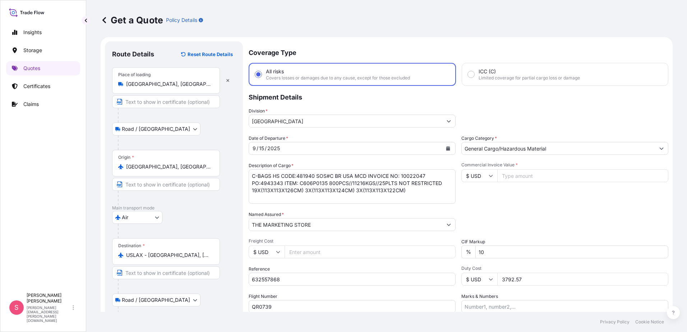
scroll to position [0, 0]
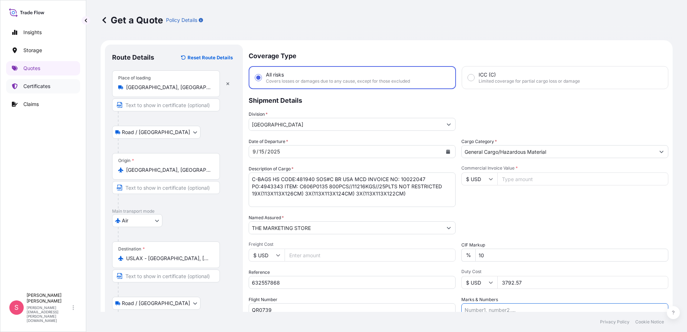
click at [31, 90] on link "Certificates" at bounding box center [43, 86] width 74 height 14
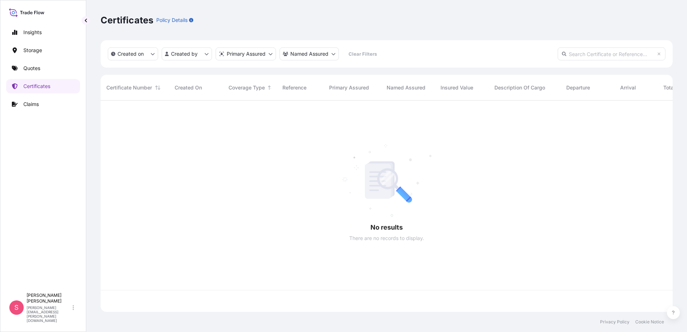
scroll to position [210, 567]
